Goal: Task Accomplishment & Management: Manage account settings

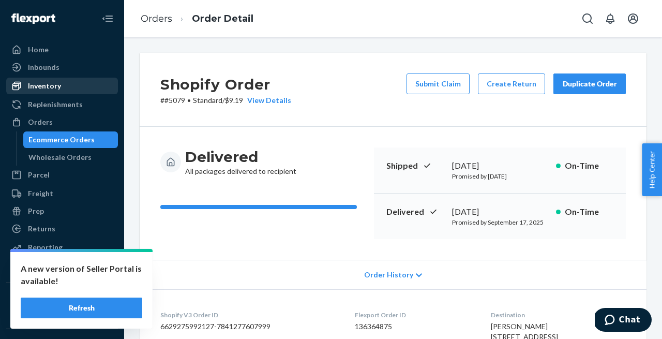
scroll to position [50, 0]
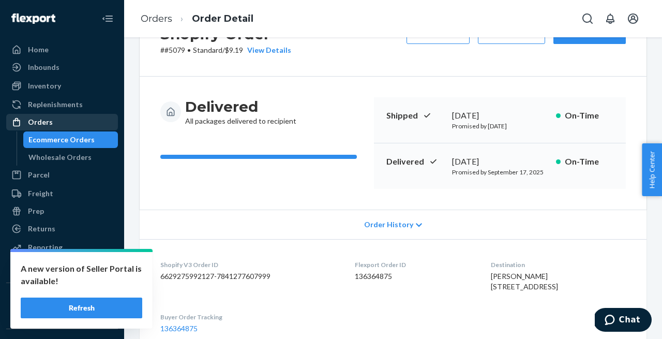
click at [54, 123] on div "Orders" at bounding box center [62, 122] width 110 height 14
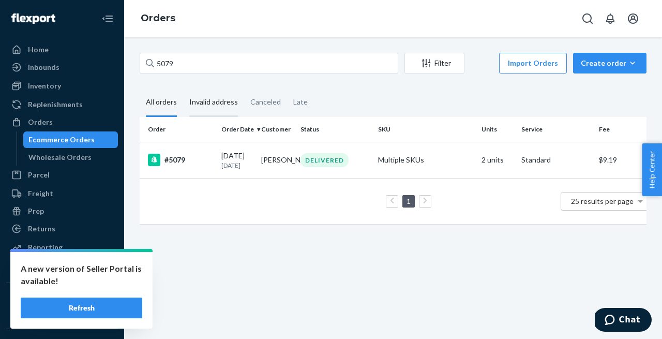
click at [217, 101] on div "Invalid address" at bounding box center [213, 102] width 49 height 28
click at [183, 88] on input "Invalid address" at bounding box center [183, 88] width 0 height 0
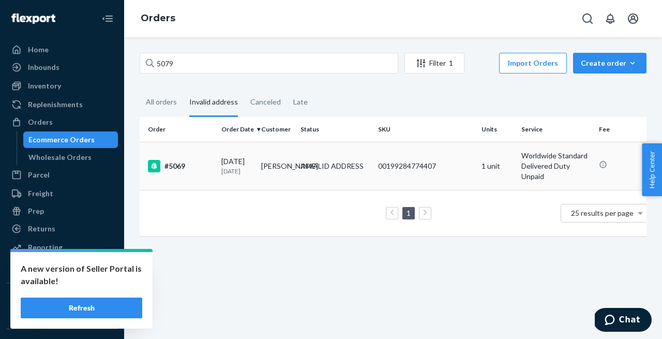
click at [177, 168] on div "#5069" at bounding box center [180, 166] width 65 height 12
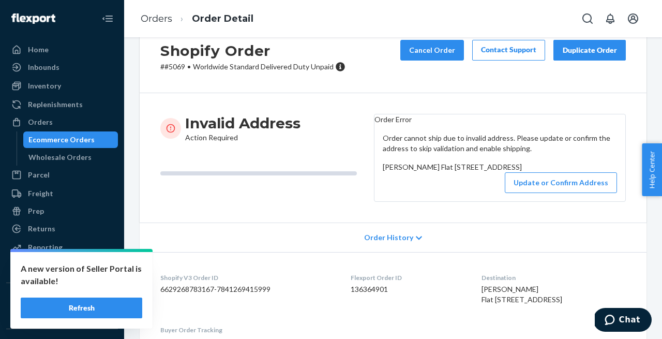
scroll to position [33, 0]
drag, startPoint x: 404, startPoint y: 230, endPoint x: 376, endPoint y: 186, distance: 52.1
click at [376, 186] on div "Order cannot ship due to invalid address. Please update or confirm the address …" at bounding box center [499, 163] width 251 height 77
copy span "Jimmy Lee Flat 9c/31 Day Street, Avoka Apartments Auckland CBD Auckland, Auckla…"
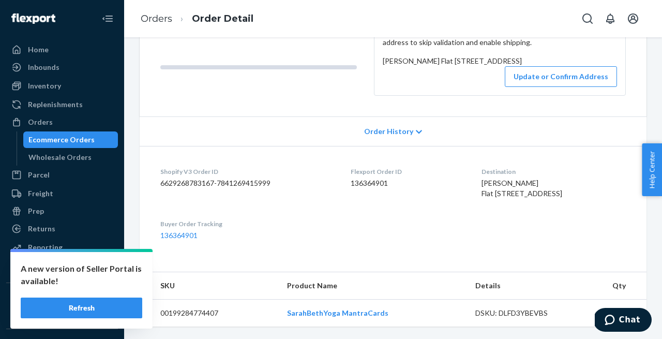
scroll to position [0, 0]
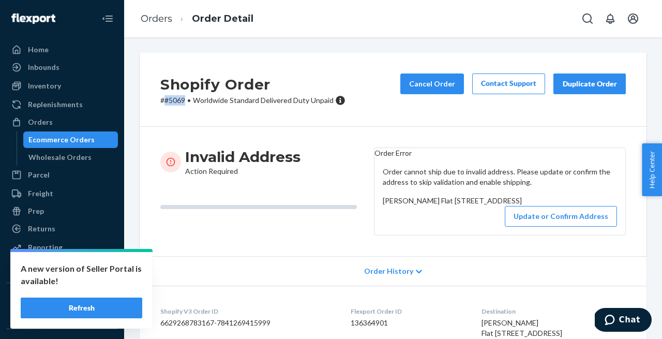
drag, startPoint x: 185, startPoint y: 100, endPoint x: 164, endPoint y: 100, distance: 21.2
click at [164, 100] on p "# #5069 • Worldwide Standard Delivered Duty Unpaid" at bounding box center [252, 100] width 185 height 10
copy p "#5069"
drag, startPoint x: 409, startPoint y: 263, endPoint x: 383, endPoint y: 222, distance: 48.9
click at [383, 206] on div "Jimmy Lee Flat 9c/31 Day Street, Avoka Apartments Auckland CBD Auckland, Auckla…" at bounding box center [500, 200] width 234 height 10
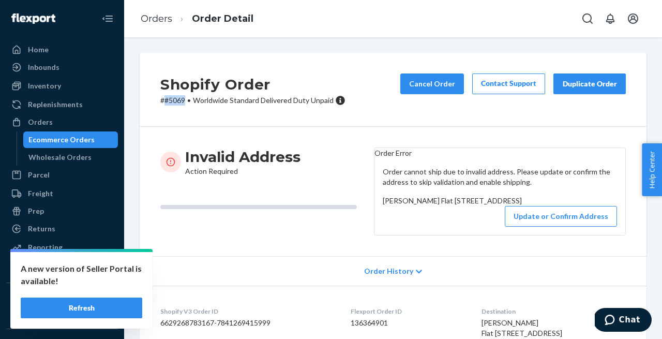
copy span "Jimmy Lee Flat 9c/31 Day Street, Avoka Apartments Auckland CBD Auckland, Auckla…"
click at [525, 226] on button "Update or Confirm Address" at bounding box center [561, 216] width 112 height 21
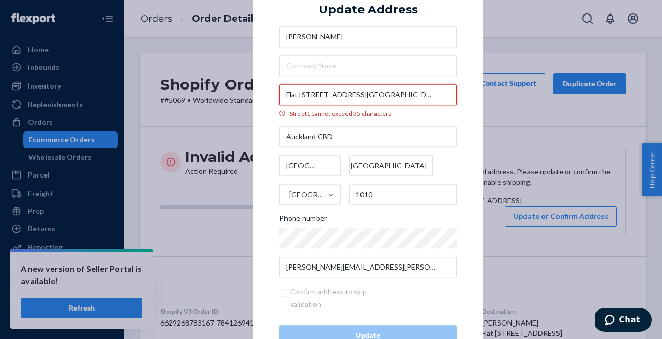
drag, startPoint x: 424, startPoint y: 98, endPoint x: 285, endPoint y: 95, distance: 138.6
click at [285, 95] on input "Flat 9c/31 Day Street, Avoka Apartments" at bounding box center [367, 94] width 177 height 21
click at [400, 119] on div "Jimmy Lee Flat 9c/31 Day Street, Avoka Apartments Street1 cannot exceed 35 char…" at bounding box center [367, 151] width 177 height 251
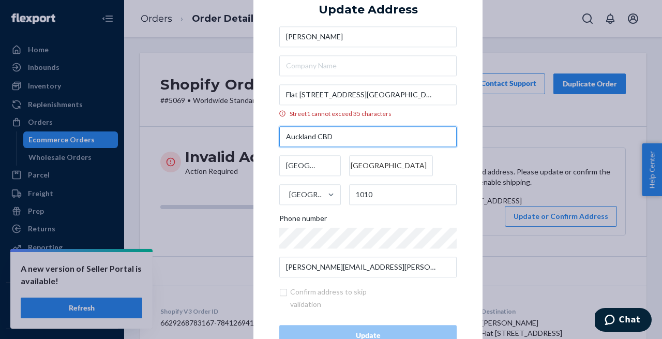
click at [449, 132] on input "Auckland CBD" at bounding box center [367, 136] width 177 height 21
drag, startPoint x: 339, startPoint y: 137, endPoint x: 287, endPoint y: 140, distance: 51.8
click at [287, 140] on input "Auckland CBD" at bounding box center [367, 136] width 177 height 21
click at [469, 123] on div "× Update Address Jimmy Lee Flat 9c/31 Day Street, Avoka Apartments Street1 cann…" at bounding box center [367, 169] width 229 height 404
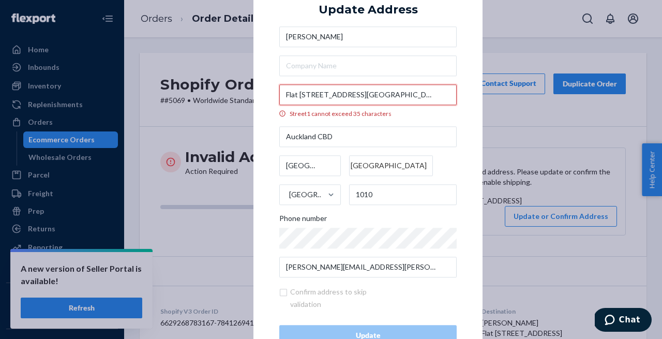
drag, startPoint x: 425, startPoint y: 97, endPoint x: 356, endPoint y: 95, distance: 68.8
click at [356, 95] on input "Flat 9c/31 Day Street, Avoka Apartments" at bounding box center [367, 94] width 177 height 21
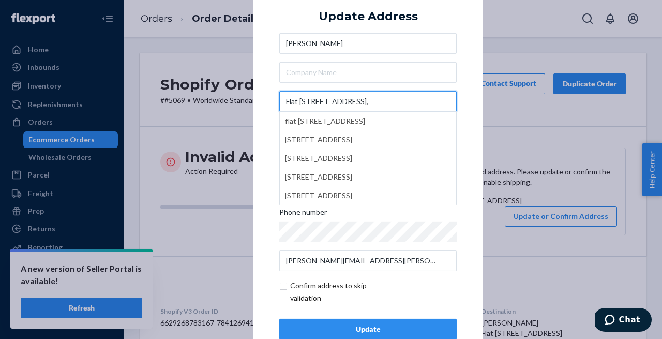
type input "Flat 9c/31 Day Street,"
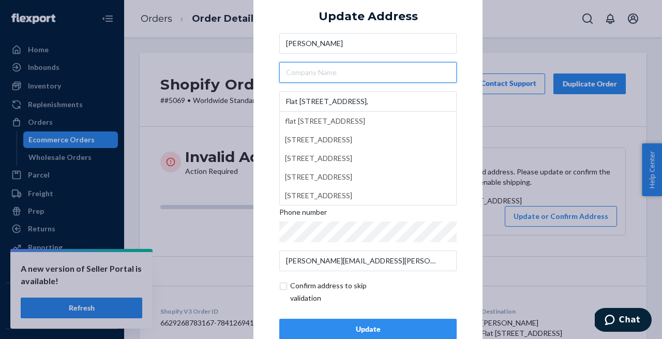
click at [292, 73] on input "text" at bounding box center [367, 72] width 177 height 21
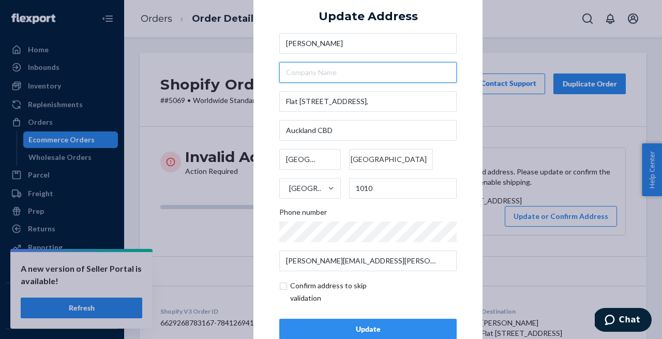
paste input "Avoka Apartments"
type input "Avoka Apartments"
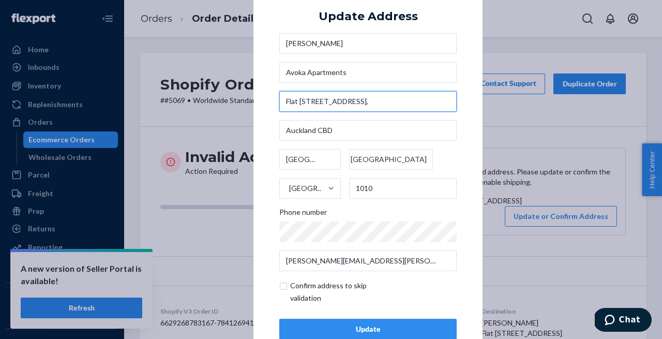
click at [377, 103] on input "Flat 9c/31 Day Street," at bounding box center [367, 101] width 177 height 21
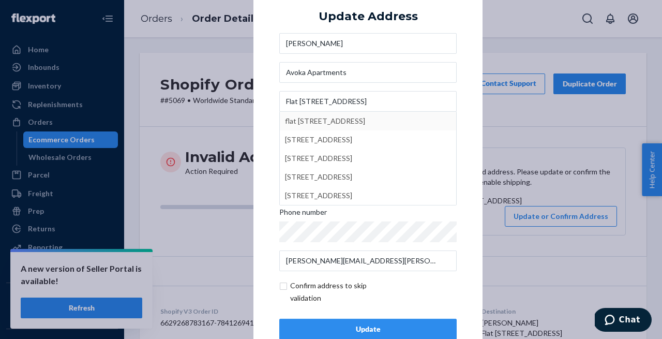
type input "31 Day St"
type input "9C"
type input "Auckland Central - Auckland"
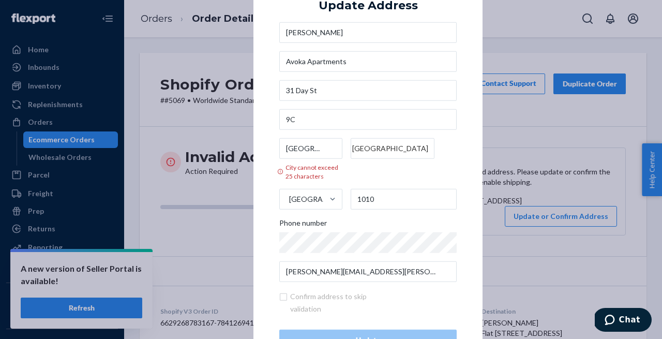
click at [502, 36] on div "× Update Address Jimmy Lee Avoka Apartments 31 Day St 9C Auckland Central - Auc…" at bounding box center [331, 169] width 662 height 339
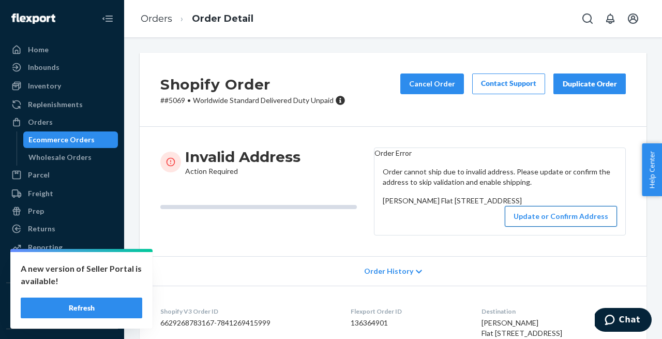
click at [543, 226] on button "Update or Confirm Address" at bounding box center [561, 216] width 112 height 21
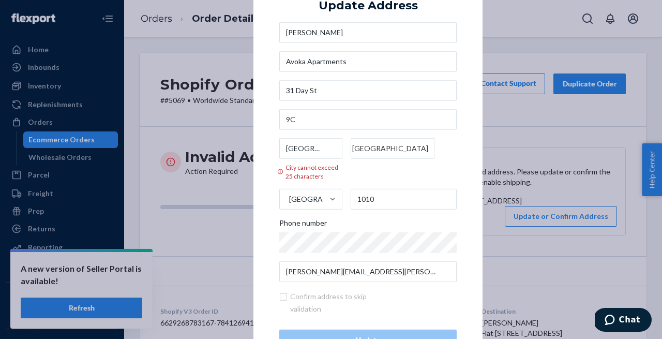
click at [541, 240] on div "× Update Address Jimmy Lee Avoka Apartments 31 Day St 9C Auckland Central - Auc…" at bounding box center [331, 169] width 662 height 339
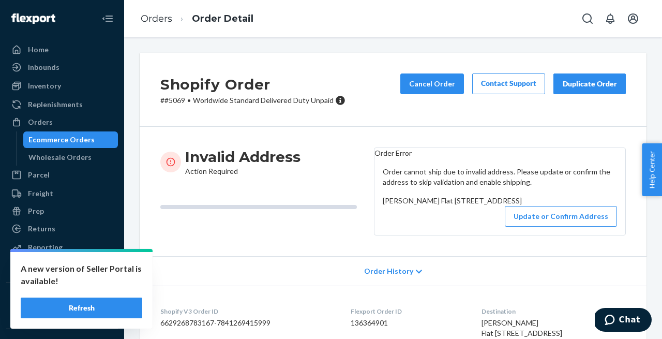
drag, startPoint x: 520, startPoint y: 232, endPoint x: 381, endPoint y: 228, distance: 138.6
click at [381, 228] on div "Order cannot ship due to invalid address. Please update or confirm the address …" at bounding box center [499, 196] width 251 height 77
copy span "Flat 9c/31 Day Street, Avoka Apartments"
click at [554, 226] on button "Update or Confirm Address" at bounding box center [561, 216] width 112 height 21
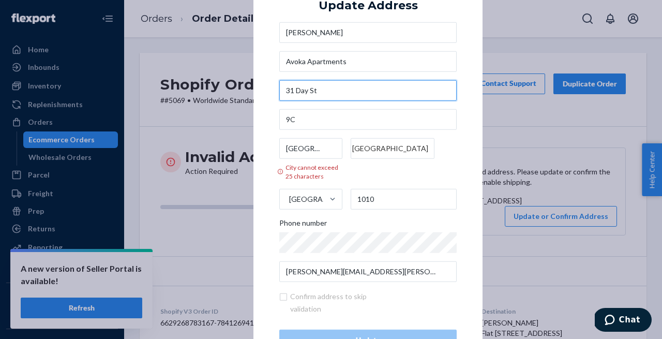
drag, startPoint x: 338, startPoint y: 93, endPoint x: 263, endPoint y: 89, distance: 75.6
click at [263, 89] on div "× Update Address Jimmy Lee Avoka Apartments 31 Day St 9C Auckland Central - Auc…" at bounding box center [367, 169] width 229 height 413
paste input "Flat 9c/31 Day Street, Avoka Apartments"
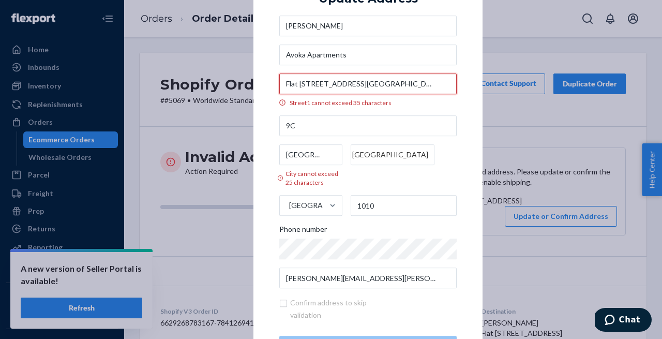
drag, startPoint x: 423, startPoint y: 87, endPoint x: 354, endPoint y: 83, distance: 68.8
click at [354, 83] on input "Flat 9c/31 Day Street, Avoka Apartments" at bounding box center [367, 83] width 177 height 21
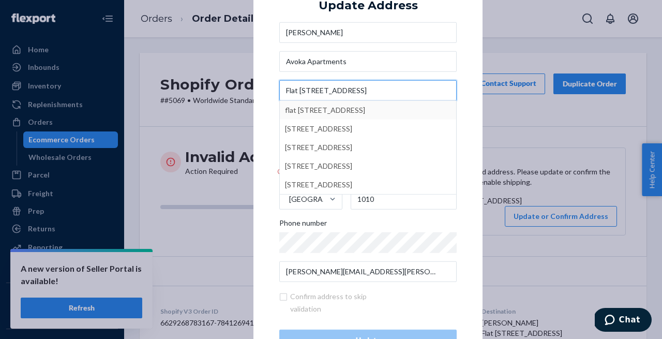
type input "Flat 9c/31 Day Street"
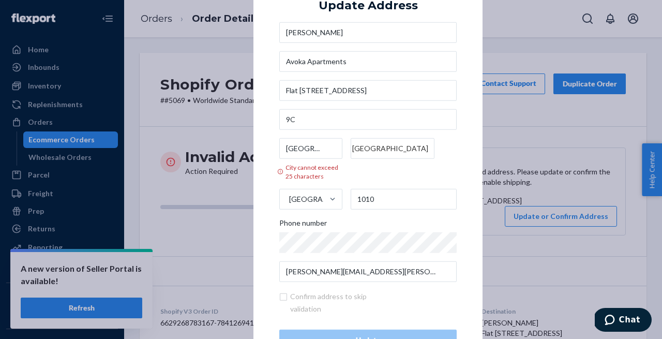
click at [394, 74] on div "Jimmy Lee Avoka Apartments Flat 9c/31 Day Street 9C Auckland Central - Auckland…" at bounding box center [367, 152] width 177 height 260
drag, startPoint x: 306, startPoint y: 121, endPoint x: 276, endPoint y: 117, distance: 30.3
click at [276, 117] on div "× Update Address Jimmy Lee Avoka Apartments Flat 9c/31 Day Street 9C Auckland C…" at bounding box center [367, 169] width 229 height 413
drag, startPoint x: 316, startPoint y: 148, endPoint x: 362, endPoint y: 152, distance: 46.1
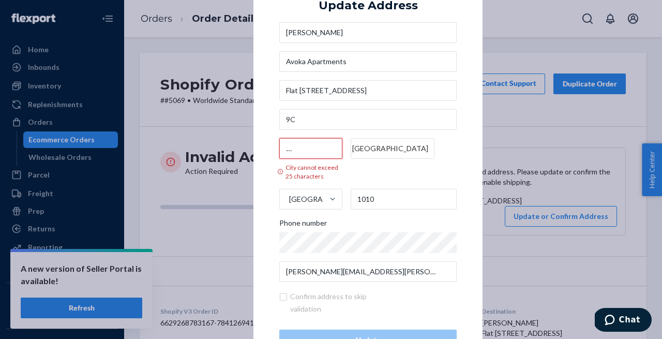
click at [342, 152] on input "Auckland Central - Auckland" at bounding box center [310, 148] width 63 height 21
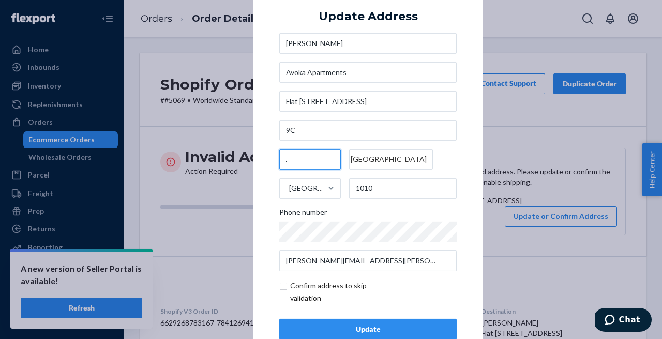
scroll to position [0, 0]
drag, startPoint x: 339, startPoint y: 164, endPoint x: 282, endPoint y: 158, distance: 56.7
click at [282, 158] on input "Auckland" at bounding box center [310, 159] width 62 height 21
type input "Auckland"
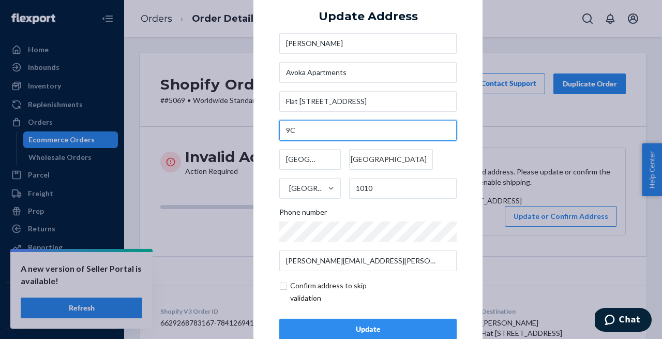
drag, startPoint x: 306, startPoint y: 129, endPoint x: 271, endPoint y: 129, distance: 34.1
click at [272, 129] on div "× Update Address Jimmy Lee Avoka Apartments Flat 9c/31 Day Street 9C Auckland A…" at bounding box center [367, 169] width 229 height 391
paste input "Auckland"
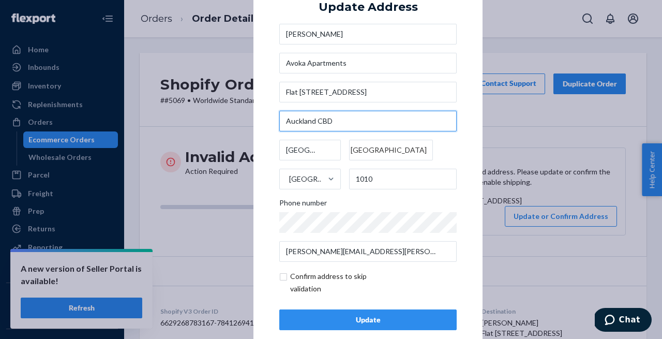
type input "Auckland CBD"
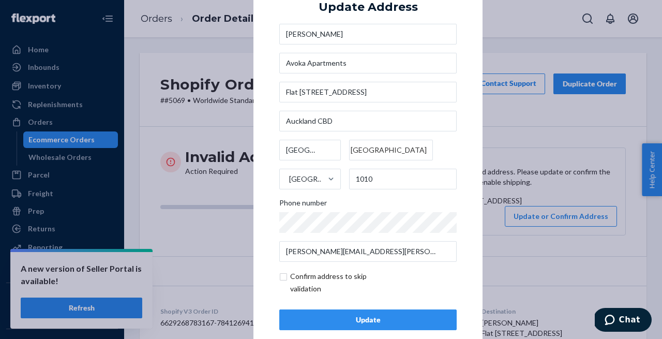
click at [516, 225] on div "× Update Address Jimmy Lee Avoka Apartments Flat 9c/31 Day Street Auckland CBD …" at bounding box center [331, 169] width 662 height 339
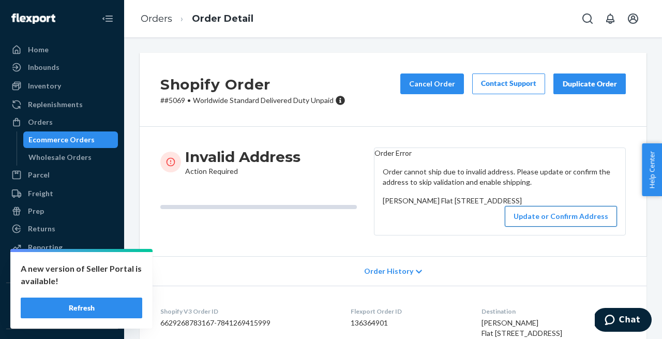
click at [527, 226] on button "Update or Confirm Address" at bounding box center [561, 216] width 112 height 21
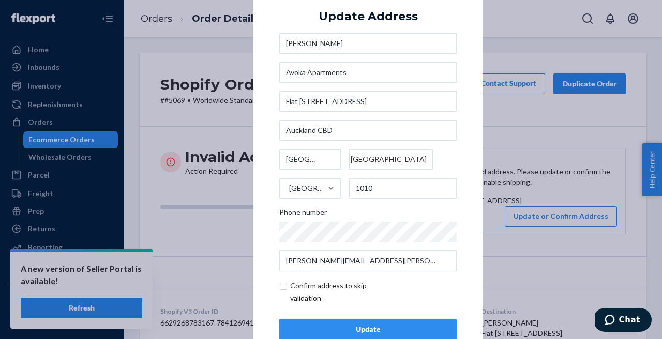
click at [314, 322] on button "Update" at bounding box center [367, 328] width 177 height 21
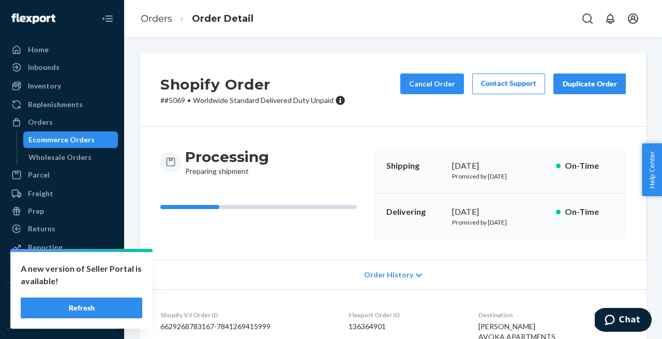
click at [69, 306] on button "Refresh" at bounding box center [81, 307] width 121 height 21
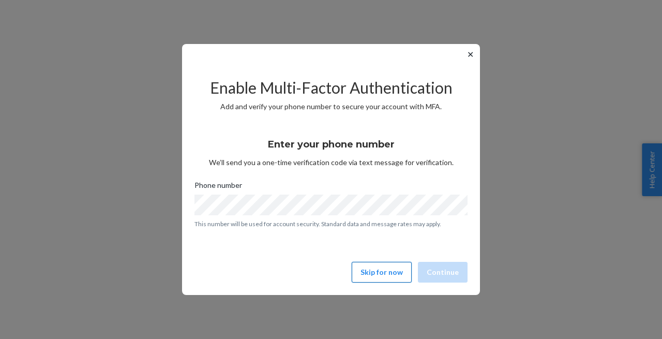
click at [389, 271] on button "Skip for now" at bounding box center [382, 272] width 60 height 21
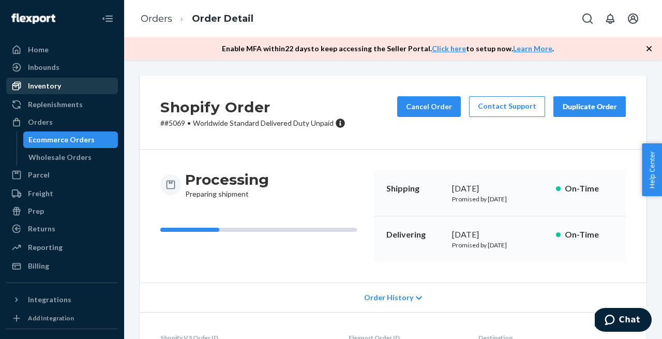
click at [51, 91] on div "Inventory" at bounding box center [62, 86] width 110 height 14
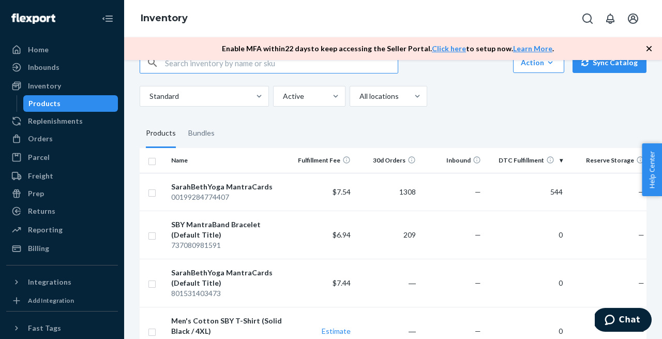
scroll to position [29, 0]
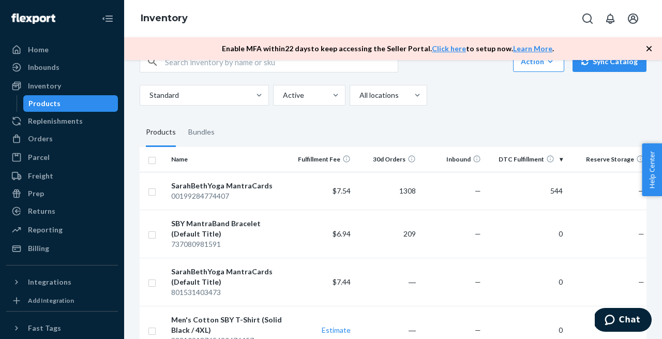
click at [561, 160] on th "DTC Fulfillment" at bounding box center [526, 159] width 82 height 25
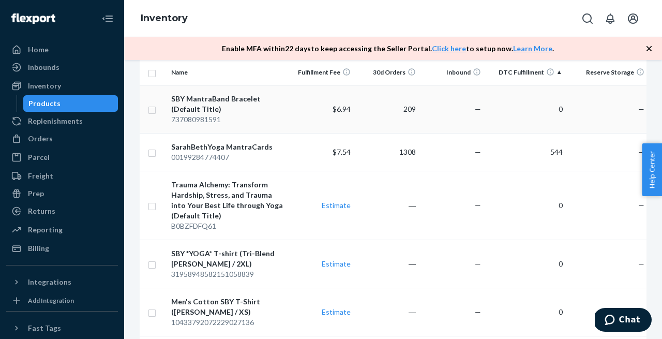
scroll to position [162, 0]
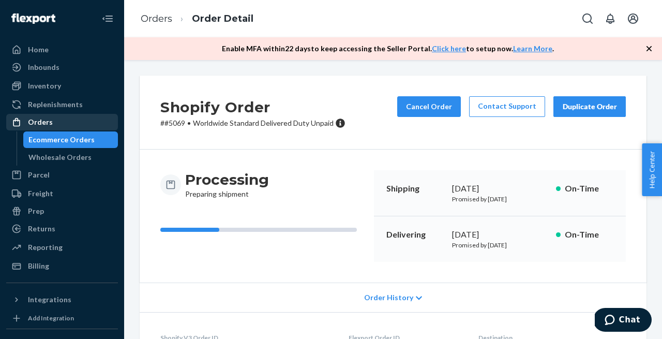
click at [43, 120] on div "Orders" at bounding box center [40, 122] width 25 height 10
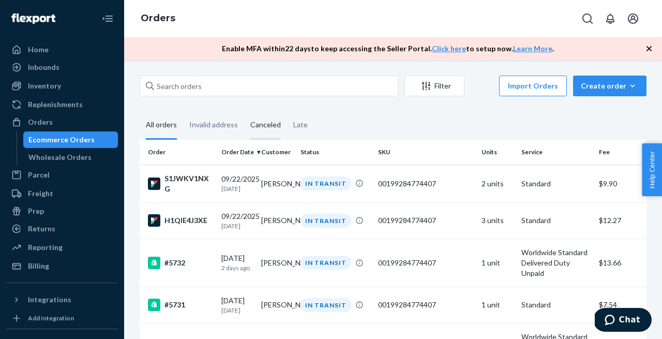
click at [263, 123] on div "Canceled" at bounding box center [265, 125] width 30 height 28
click at [244, 111] on input "Canceled" at bounding box center [244, 111] width 0 height 0
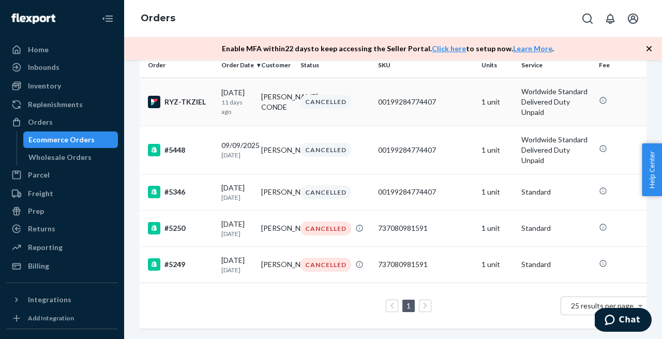
scroll to position [96, 0]
click at [177, 186] on div "#5346" at bounding box center [180, 192] width 65 height 12
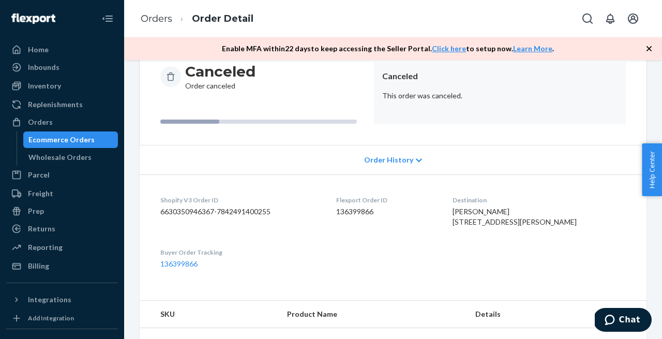
scroll to position [157, 0]
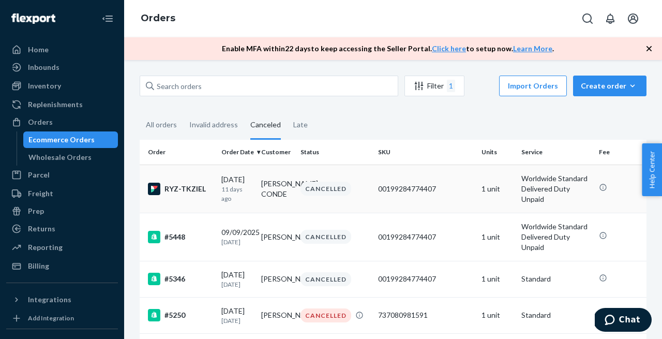
scroll to position [113, 0]
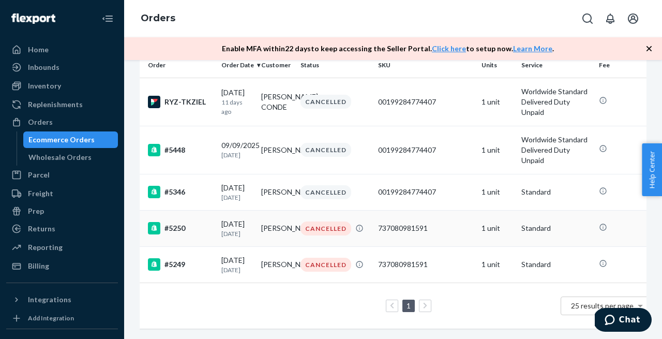
click at [163, 222] on div "#5250" at bounding box center [180, 228] width 65 height 12
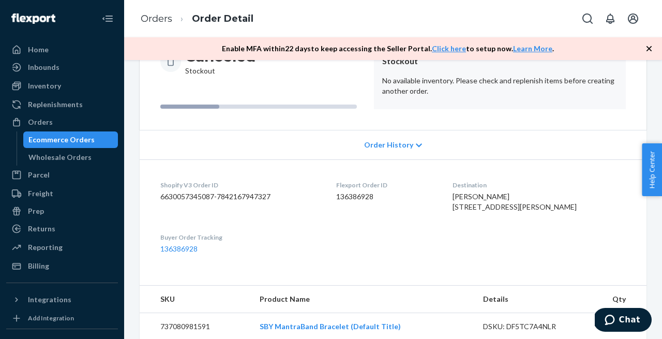
scroll to position [120, 0]
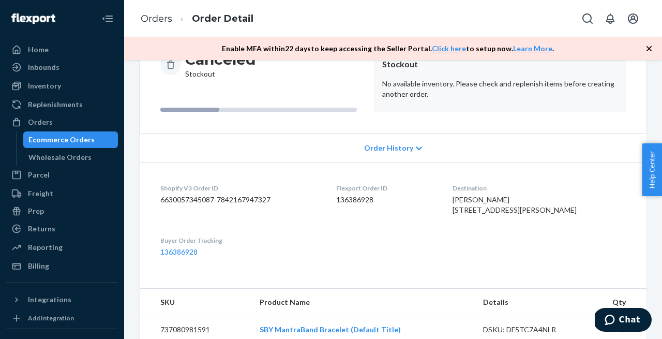
drag, startPoint x: 481, startPoint y: 233, endPoint x: 464, endPoint y: 202, distance: 34.9
click at [464, 202] on dl "Shopify V3 Order ID 6630057345087-7842167947327 Flexport Order ID 136386928 Des…" at bounding box center [393, 219] width 507 height 115
copy span "[PERSON_NAME] [STREET_ADDRESS][PERSON_NAME]"
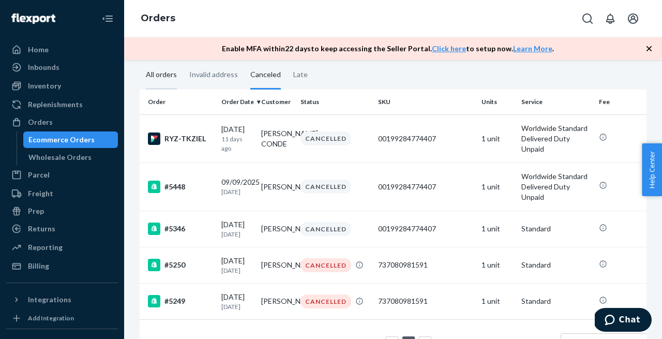
scroll to position [113, 0]
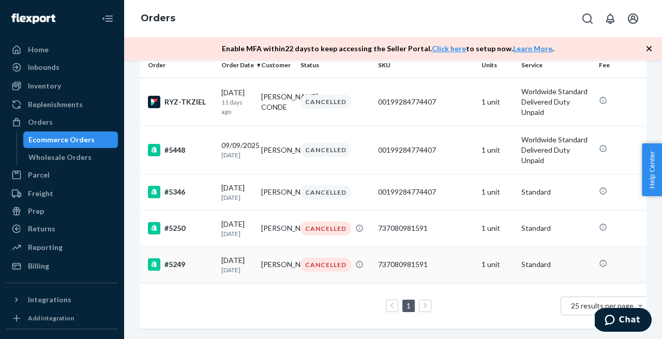
click at [177, 258] on div "#5249" at bounding box center [180, 264] width 65 height 12
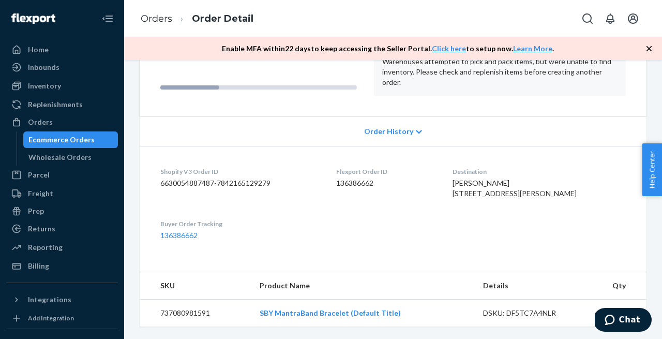
scroll to position [157, 0]
drag, startPoint x: 487, startPoint y: 196, endPoint x: 470, endPoint y: 163, distance: 37.2
click at [470, 163] on dl "Shopify V3 Order ID 6630054887487-7842165129279 Flexport Order ID 136386662 Des…" at bounding box center [393, 203] width 507 height 115
copy span "[PERSON_NAME] [STREET_ADDRESS][PERSON_NAME]"
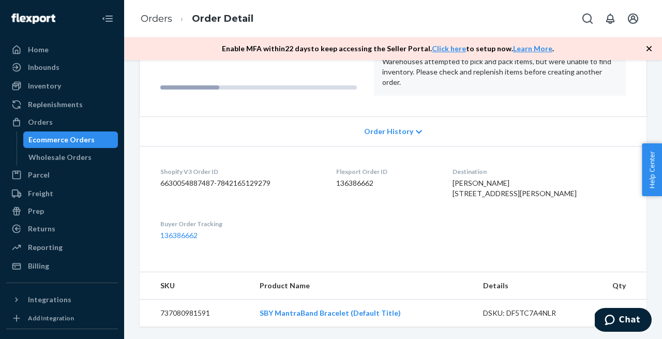
scroll to position [0, 0]
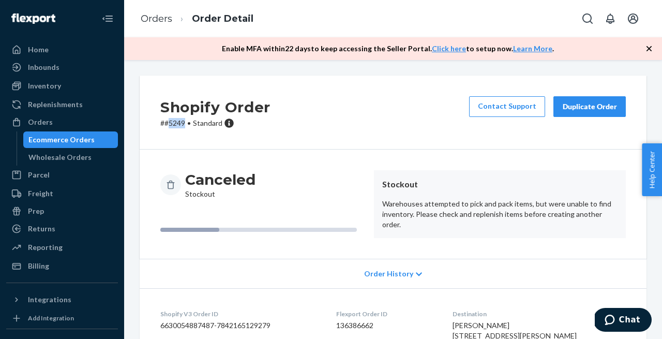
drag, startPoint x: 186, startPoint y: 124, endPoint x: 170, endPoint y: 123, distance: 16.0
click at [170, 123] on p "# #5249 • Standard" at bounding box center [215, 123] width 110 height 10
copy p "5249"
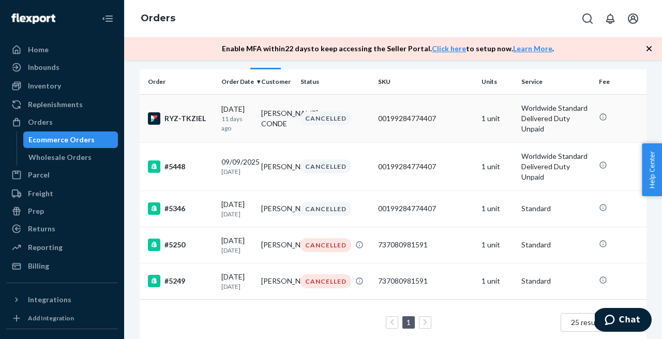
scroll to position [113, 0]
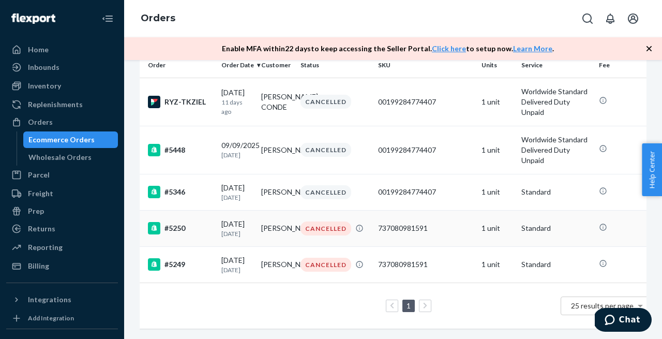
click at [175, 222] on div "#5250" at bounding box center [180, 228] width 65 height 12
